Goal: Task Accomplishment & Management: Use online tool/utility

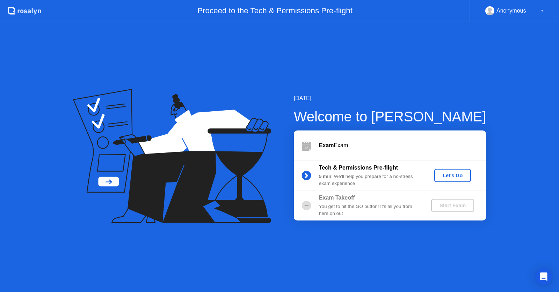
click at [453, 175] on div "Let's Go" at bounding box center [452, 176] width 31 height 6
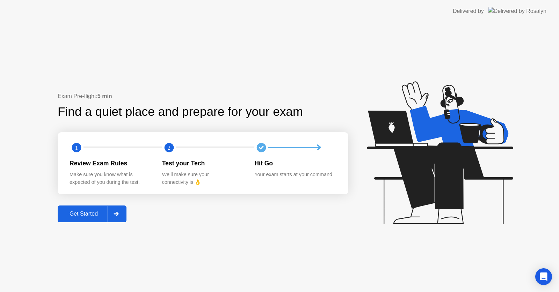
click at [79, 219] on button "Get Started" at bounding box center [92, 214] width 69 height 17
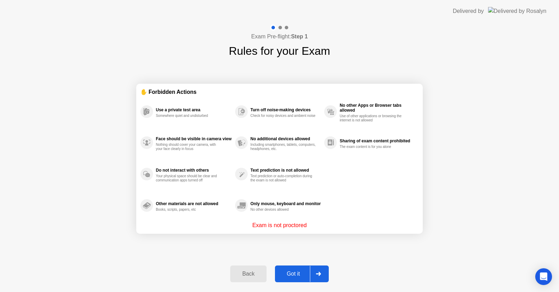
click at [294, 277] on div "Got it" at bounding box center [293, 274] width 33 height 6
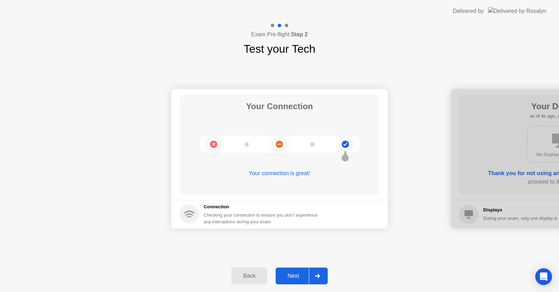
click at [294, 277] on div "Next" at bounding box center [293, 276] width 31 height 6
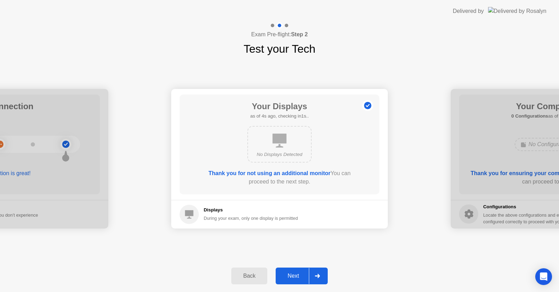
click at [294, 277] on div "Next" at bounding box center [293, 276] width 31 height 6
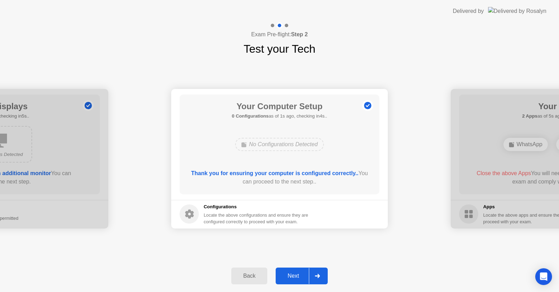
click at [294, 277] on div "Next" at bounding box center [293, 276] width 31 height 6
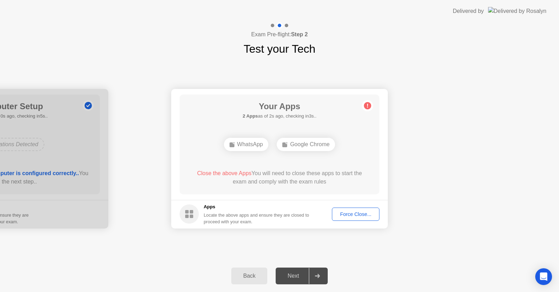
click at [353, 215] on div "Force Close..." at bounding box center [355, 215] width 43 height 6
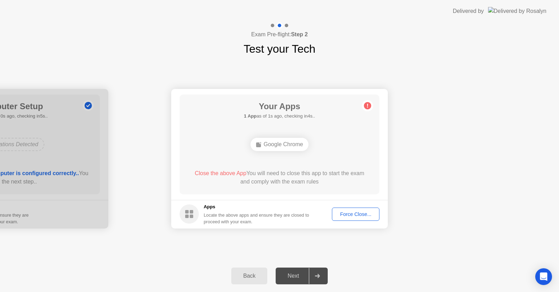
click at [349, 214] on div "Force Close..." at bounding box center [355, 215] width 43 height 6
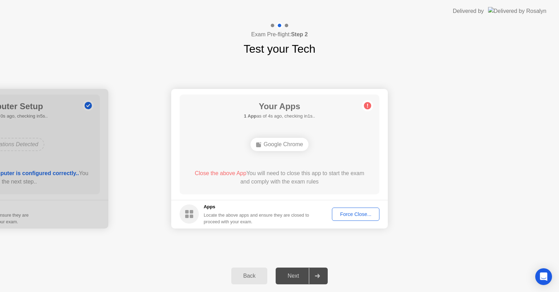
click at [349, 214] on div "Force Close..." at bounding box center [355, 215] width 43 height 6
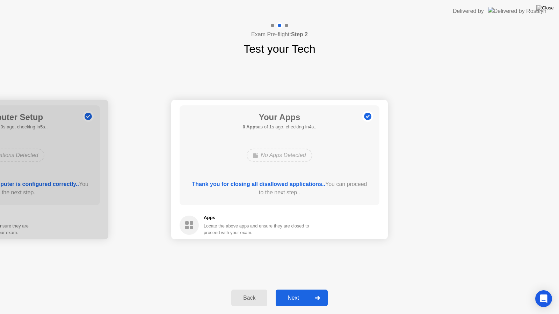
click at [293, 292] on div "Next" at bounding box center [293, 298] width 31 height 6
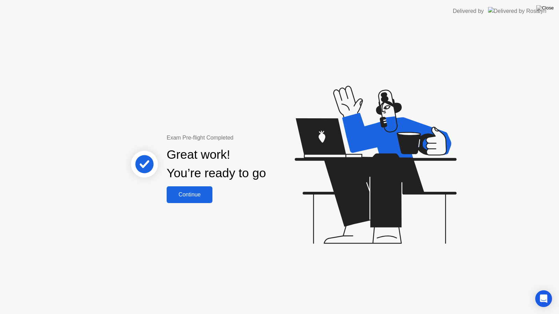
click at [189, 192] on div "Continue" at bounding box center [190, 195] width 42 height 6
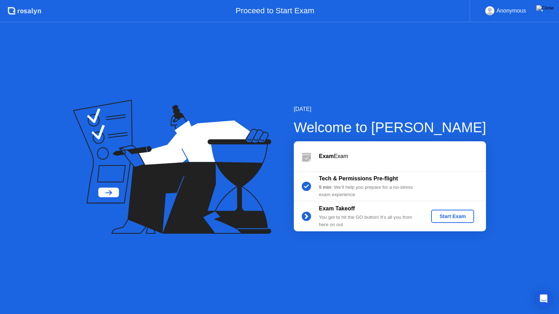
click at [450, 217] on div "Start Exam" at bounding box center [452, 217] width 37 height 6
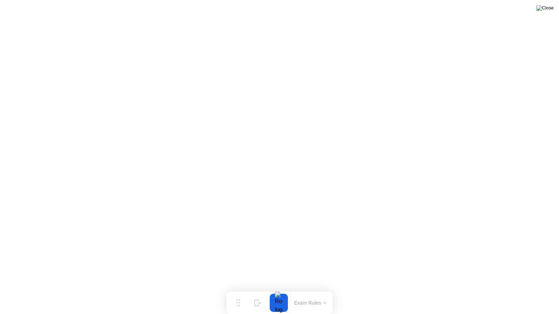
click at [549, 10] on img at bounding box center [544, 8] width 17 height 6
click at [548, 11] on img at bounding box center [544, 8] width 17 height 6
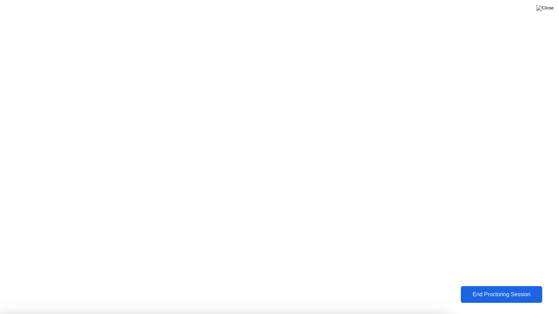
click at [478, 289] on button "End Proctoring Session" at bounding box center [501, 294] width 81 height 17
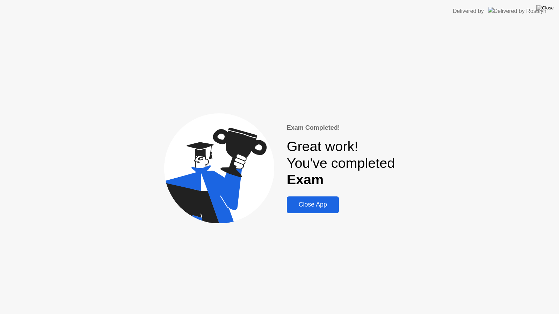
click at [311, 208] on div "Close App" at bounding box center [313, 204] width 48 height 7
